Goal: Check status: Check status

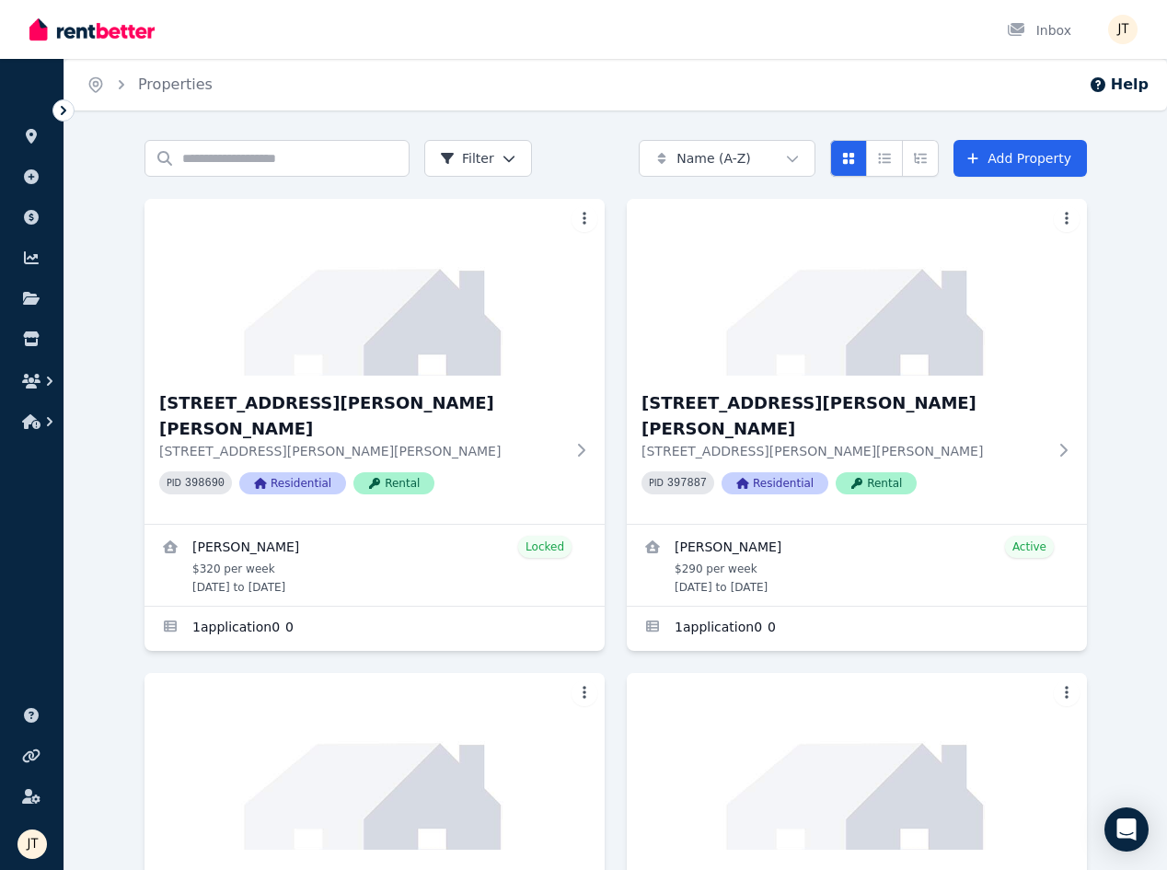
click at [29, 126] on link at bounding box center [32, 136] width 34 height 29
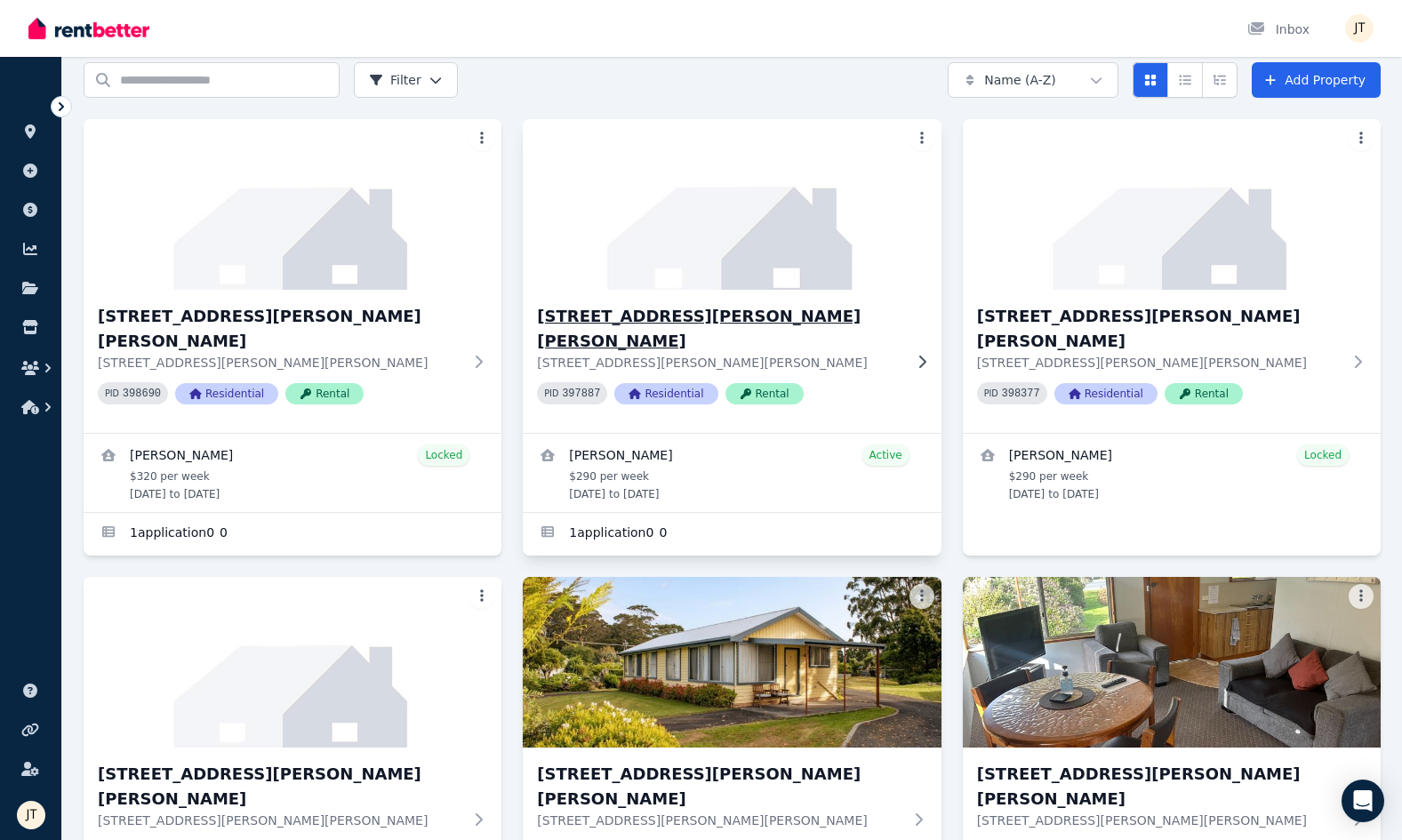
scroll to position [83, 0]
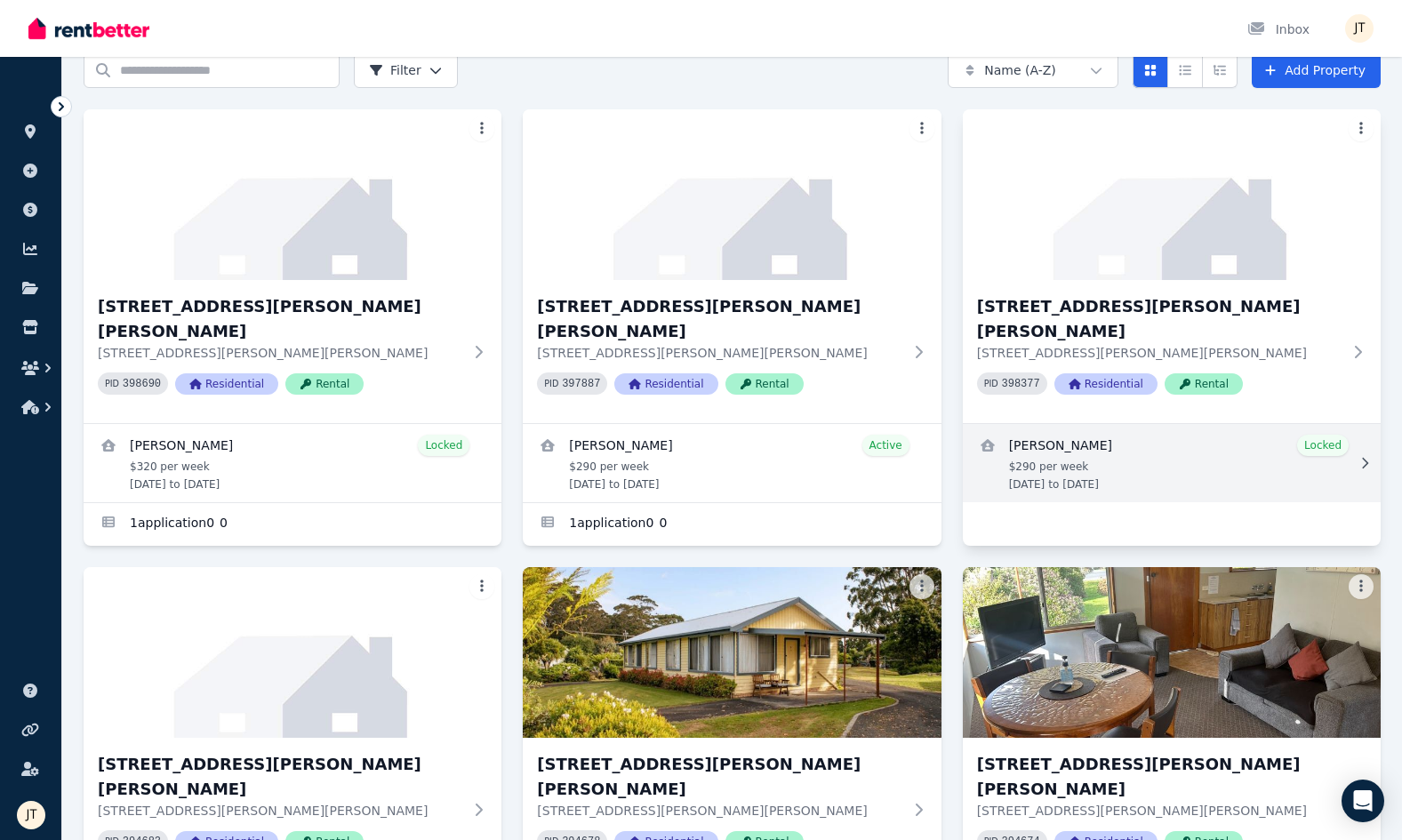
click at [1093, 424] on link "View details for Kineta Tatnell" at bounding box center [1171, 462] width 418 height 78
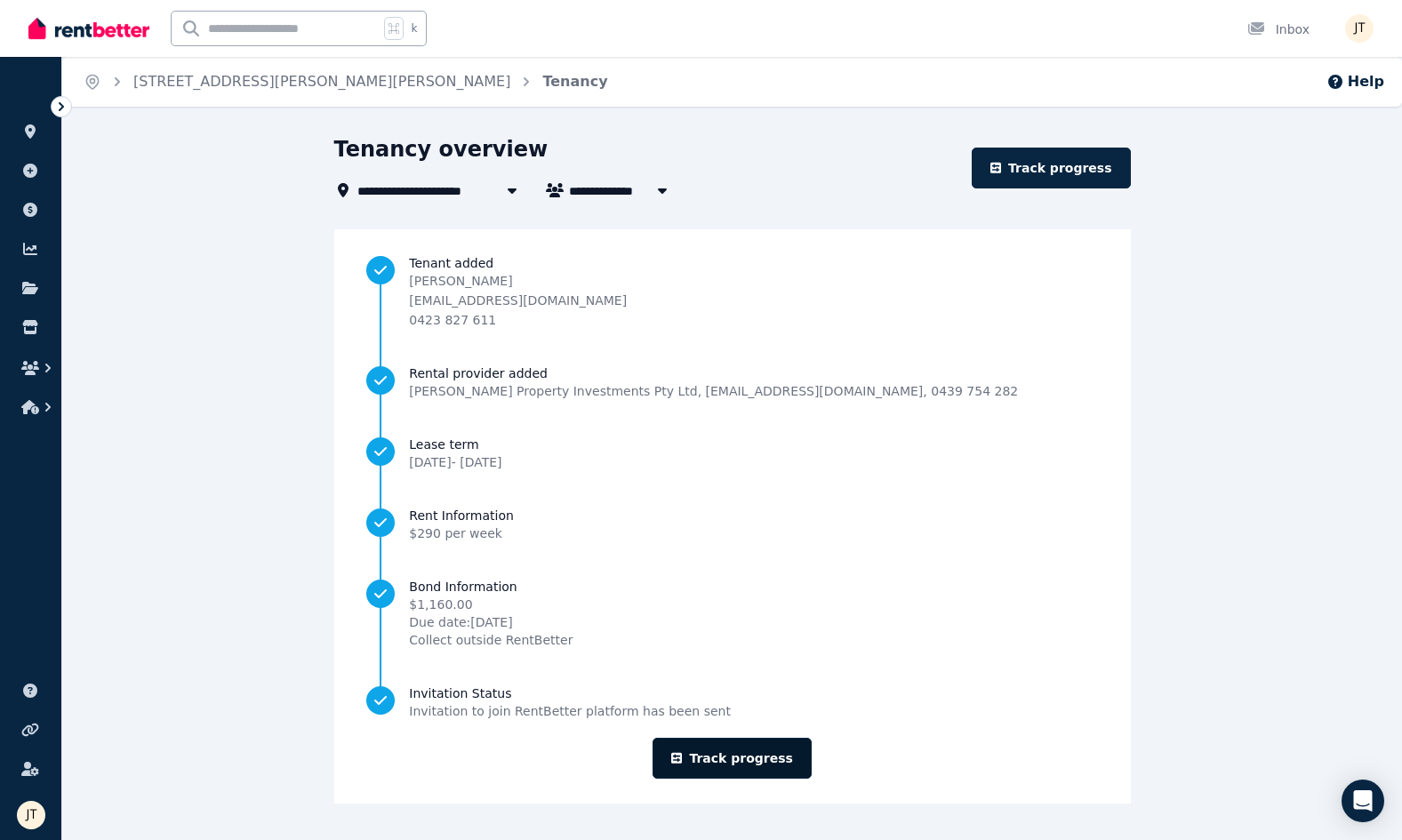
click at [728, 756] on link "Track progress" at bounding box center [732, 758] width 159 height 41
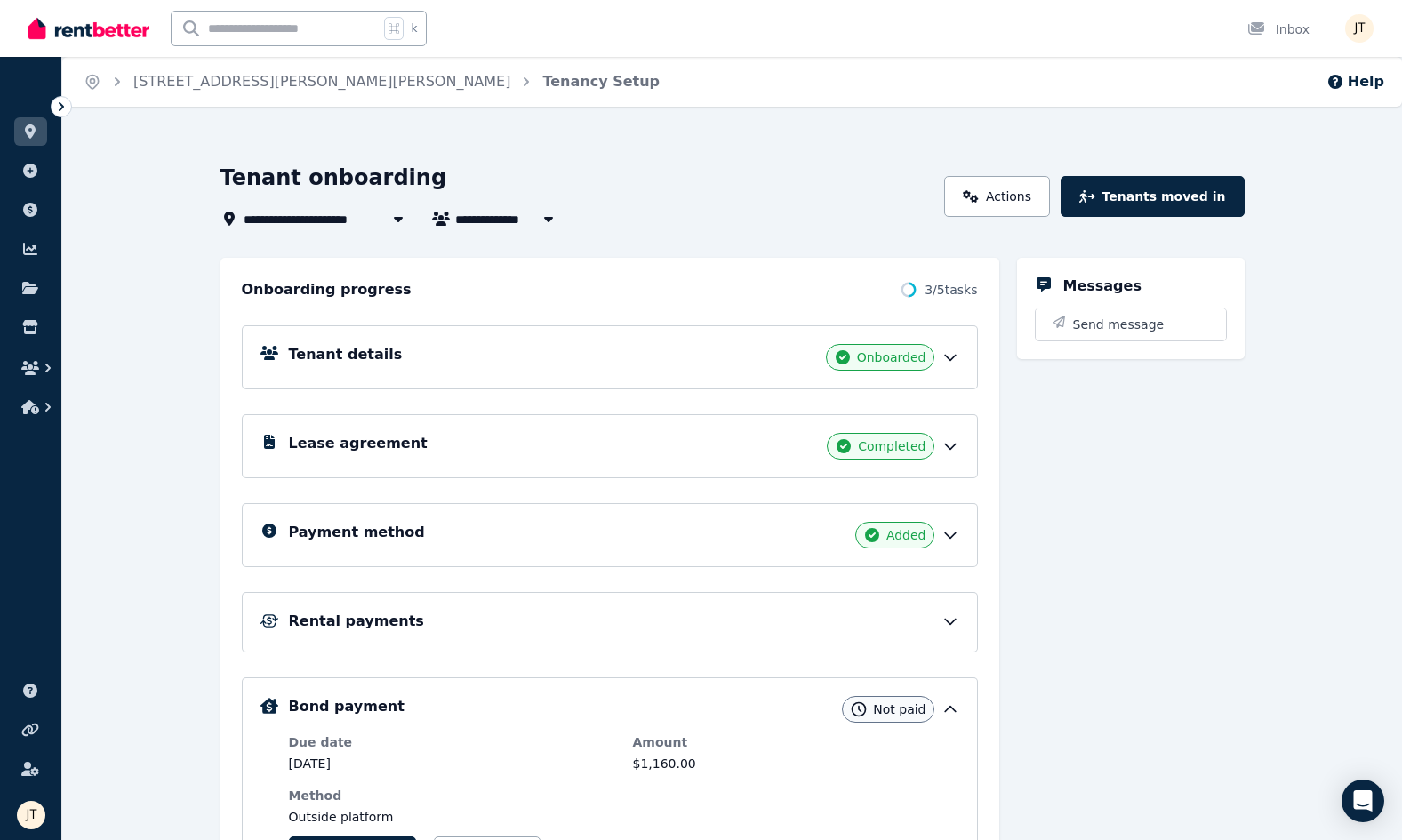
click at [520, 546] on div "Payment method Added" at bounding box center [624, 535] width 670 height 27
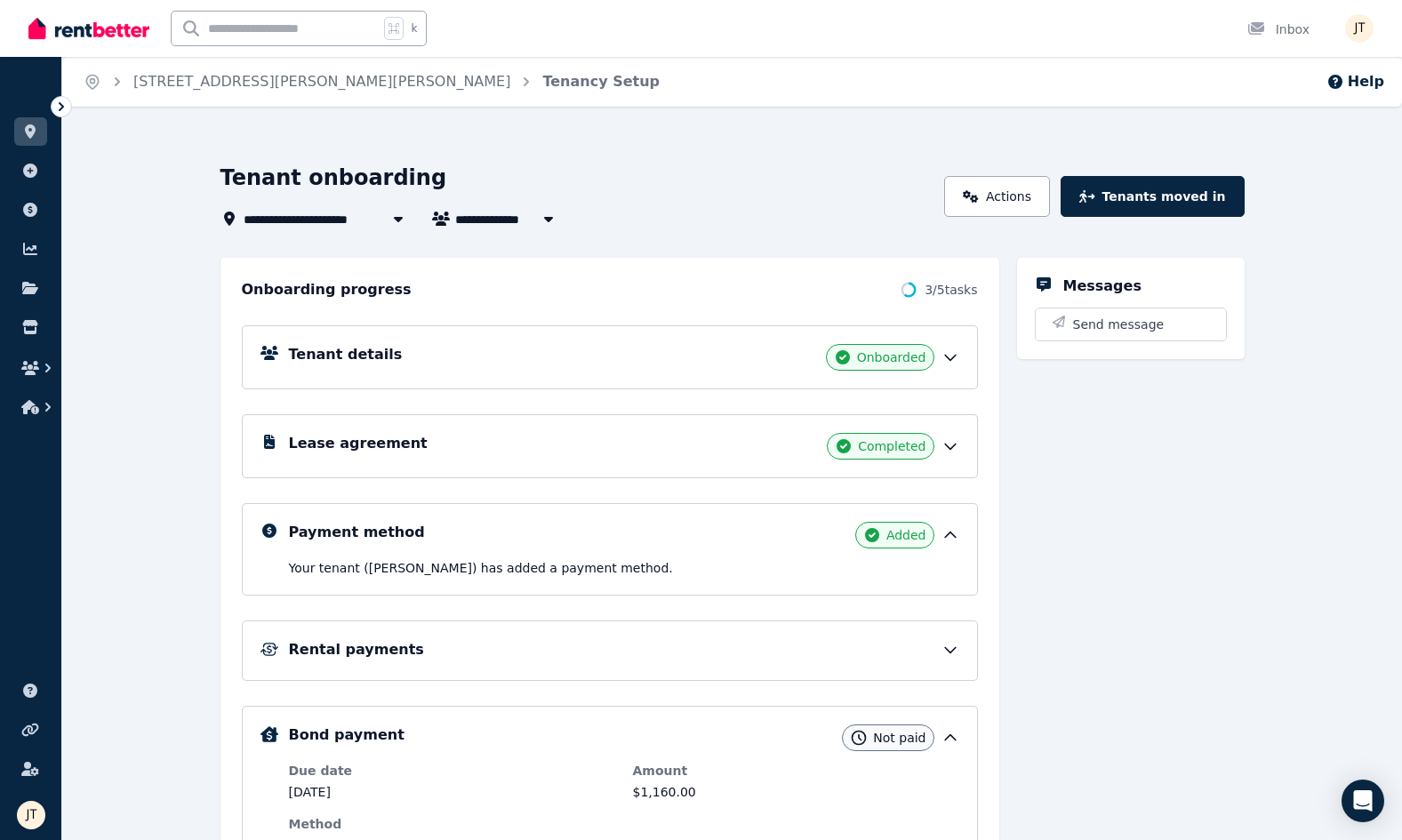
click at [533, 357] on div "Tenant details Onboarded" at bounding box center [624, 357] width 670 height 27
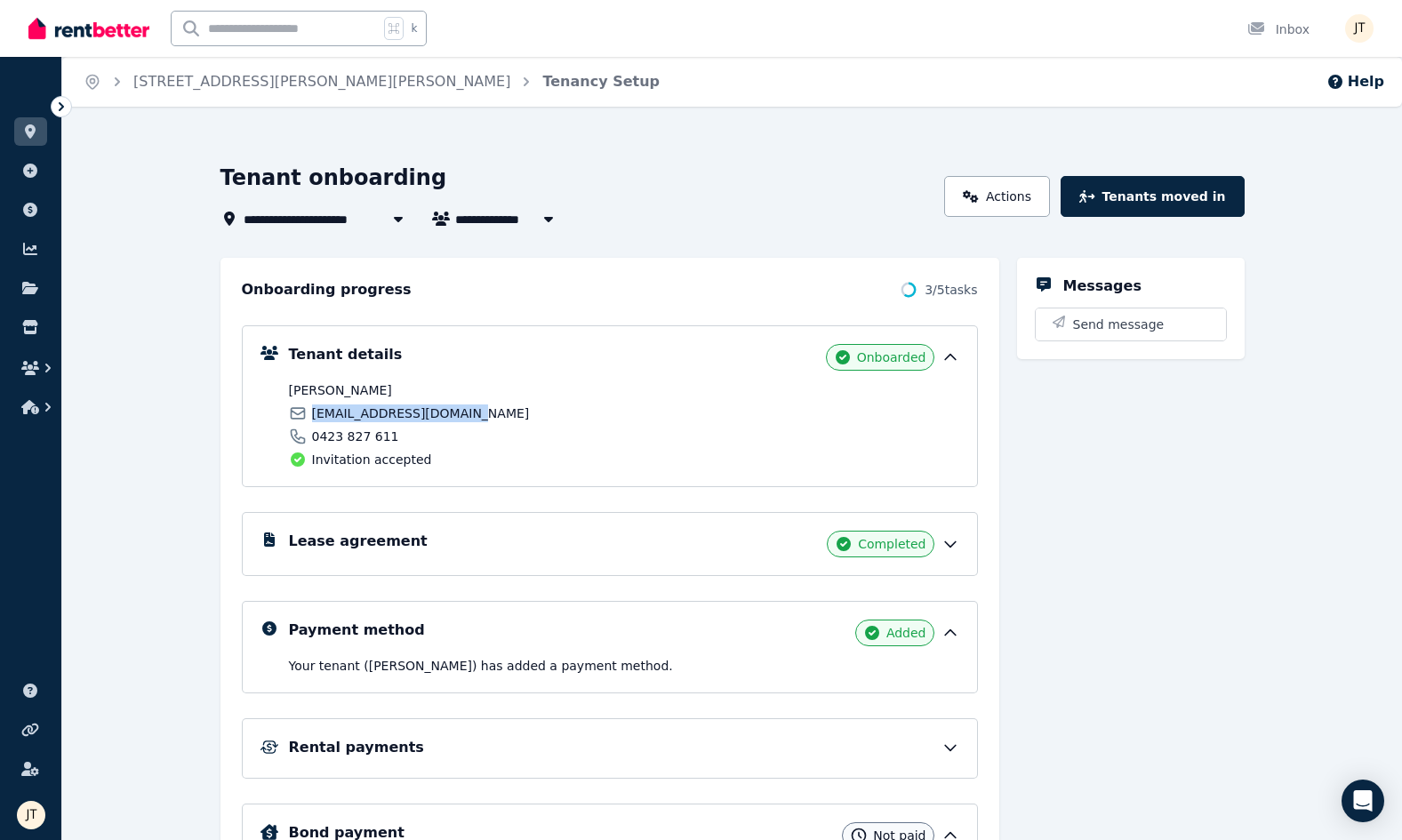
drag, startPoint x: 475, startPoint y: 409, endPoint x: 309, endPoint y: 412, distance: 166.0
click at [309, 412] on div "[EMAIL_ADDRESS][DOMAIN_NAME]" at bounding box center [454, 413] width 330 height 17
copy span "[EMAIL_ADDRESS][DOMAIN_NAME]"
click at [1126, 1] on div "k Inbox" at bounding box center [670, 28] width 1284 height 57
click at [28, 126] on icon at bounding box center [30, 131] width 11 height 14
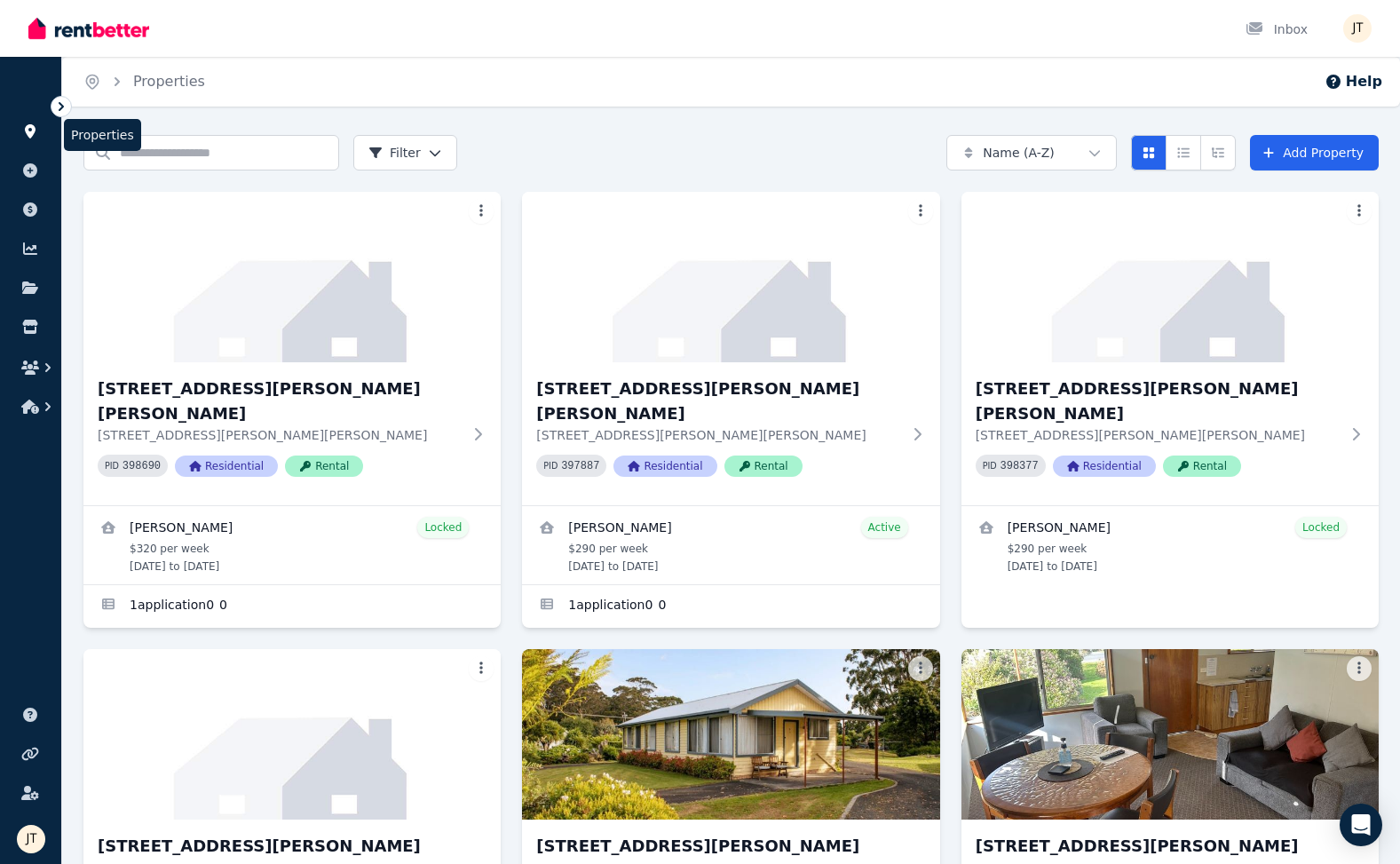
click at [23, 134] on icon at bounding box center [30, 131] width 17 height 14
